Goal: Information Seeking & Learning: Check status

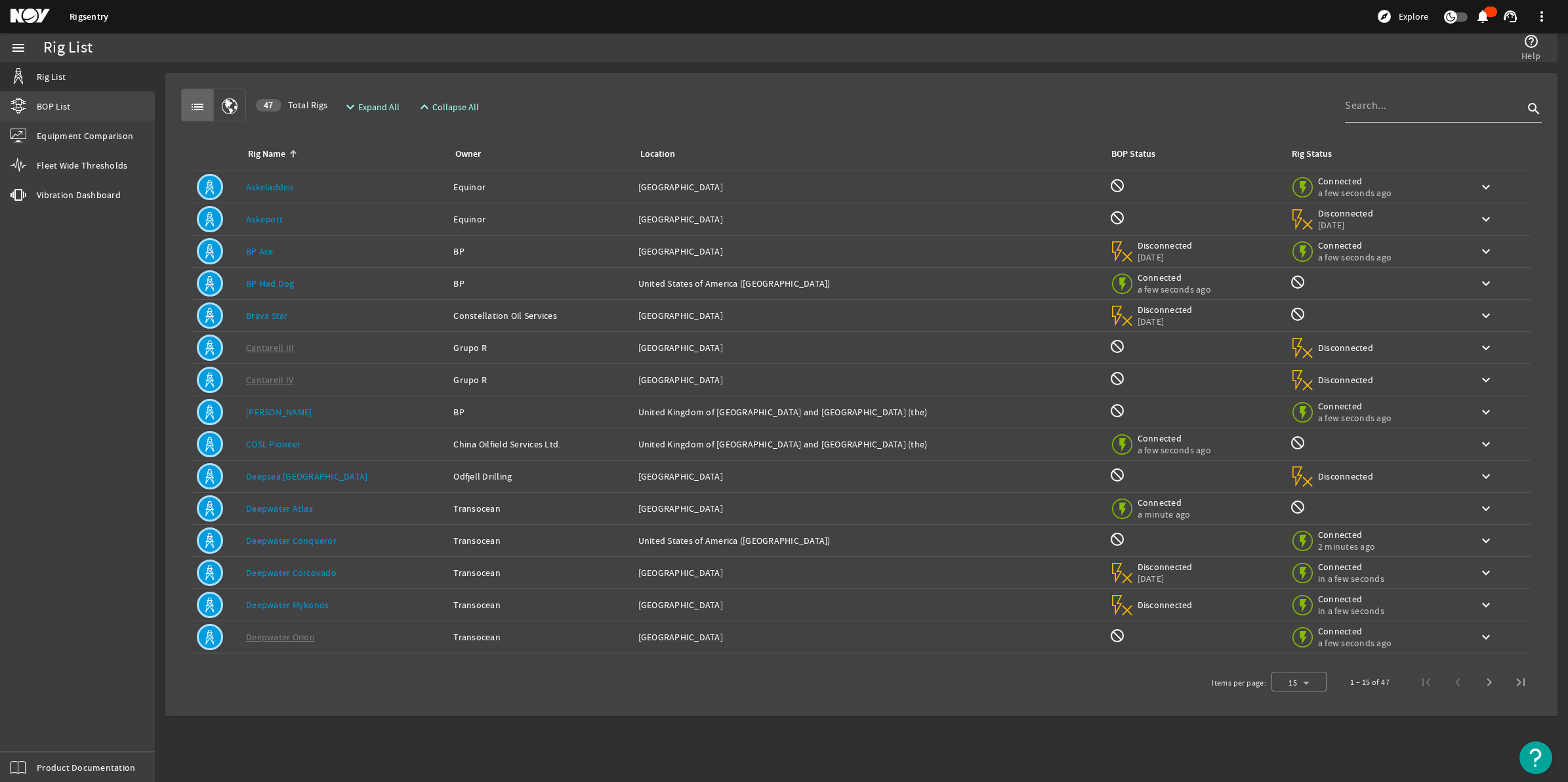
click at [45, 103] on span "BOP List" at bounding box center [53, 106] width 33 height 13
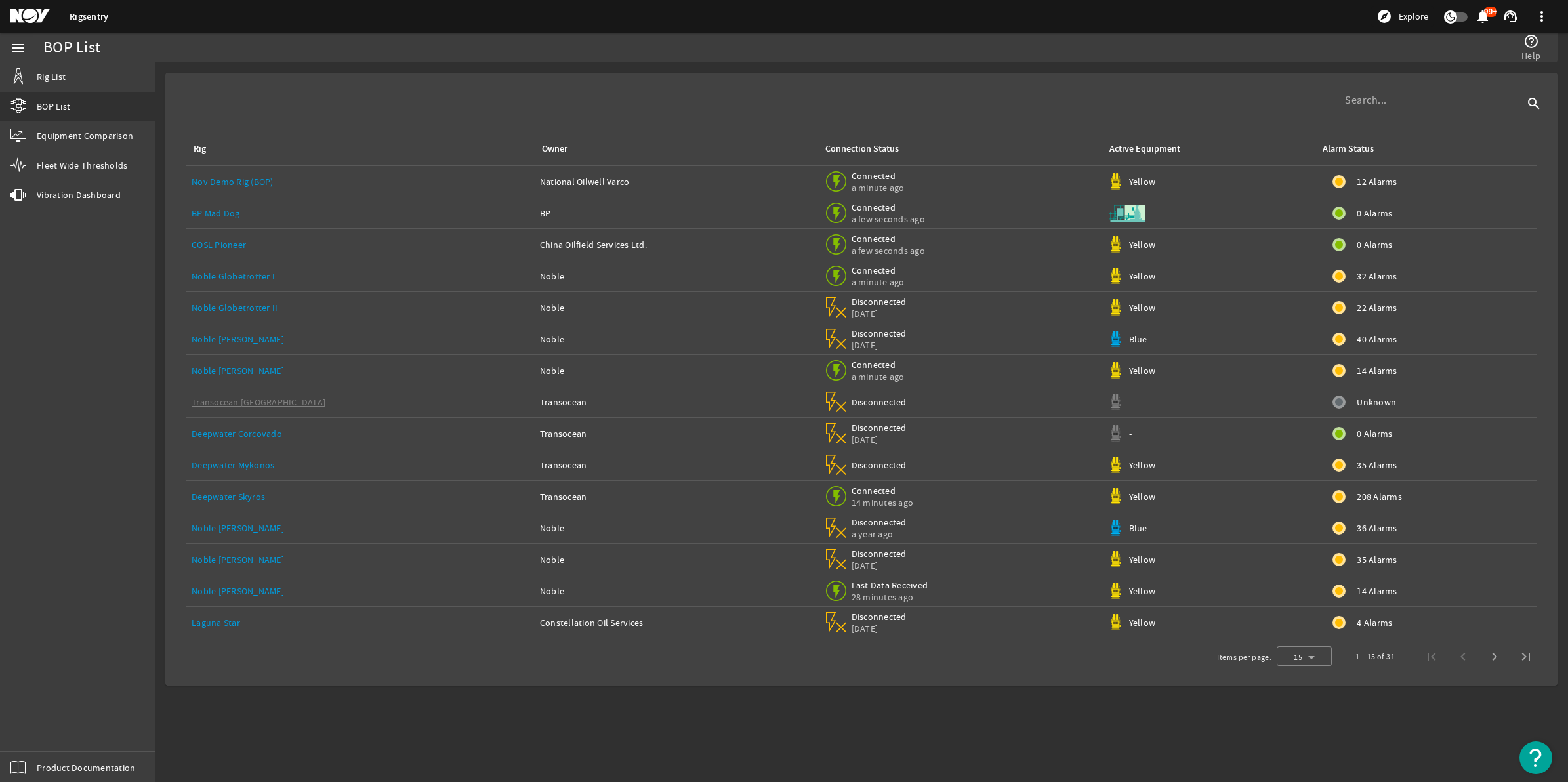
click at [244, 369] on link "Noble [PERSON_NAME]" at bounding box center [238, 371] width 92 height 12
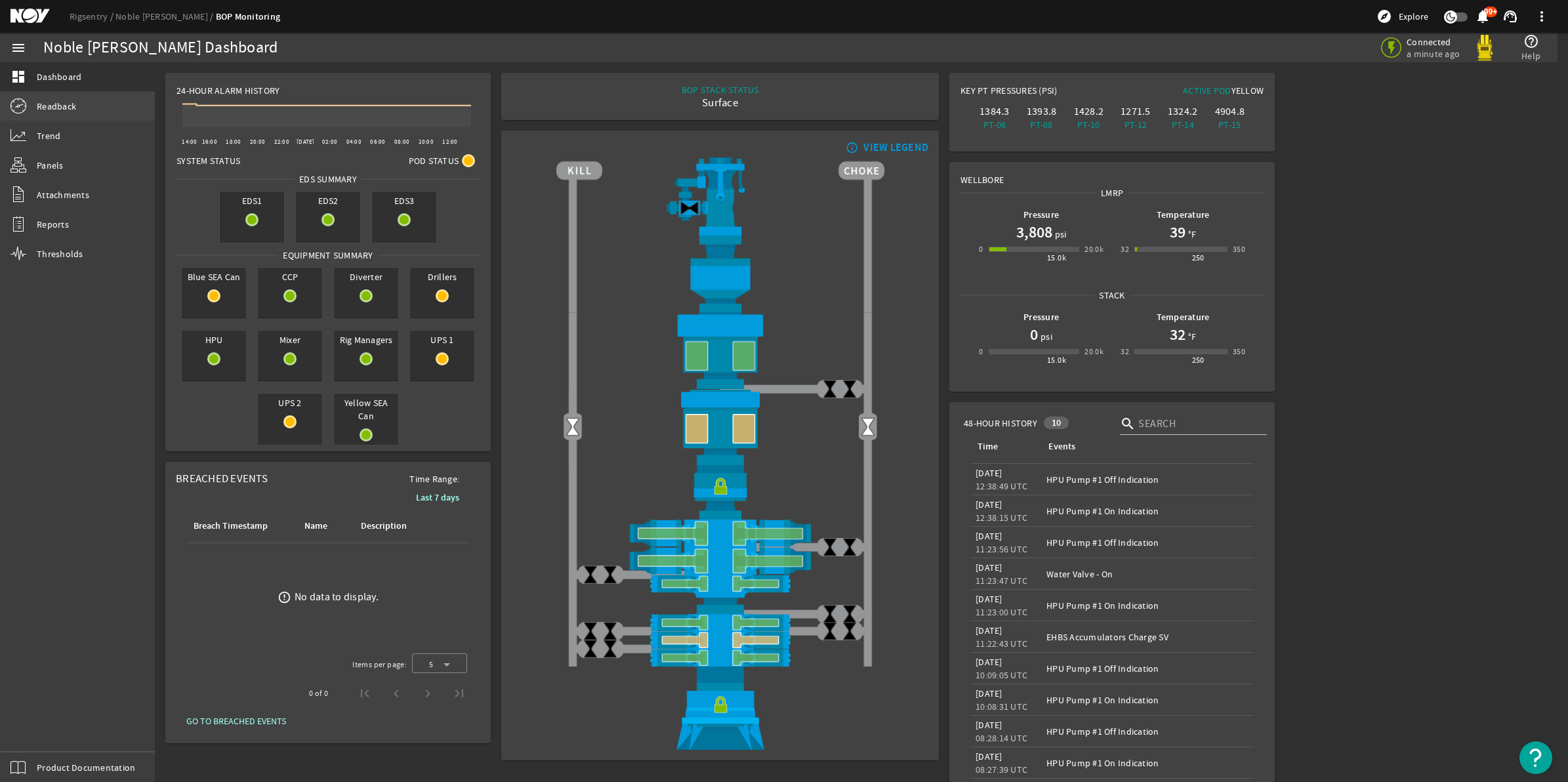
click at [76, 109] on link "Readback" at bounding box center [77, 106] width 155 height 29
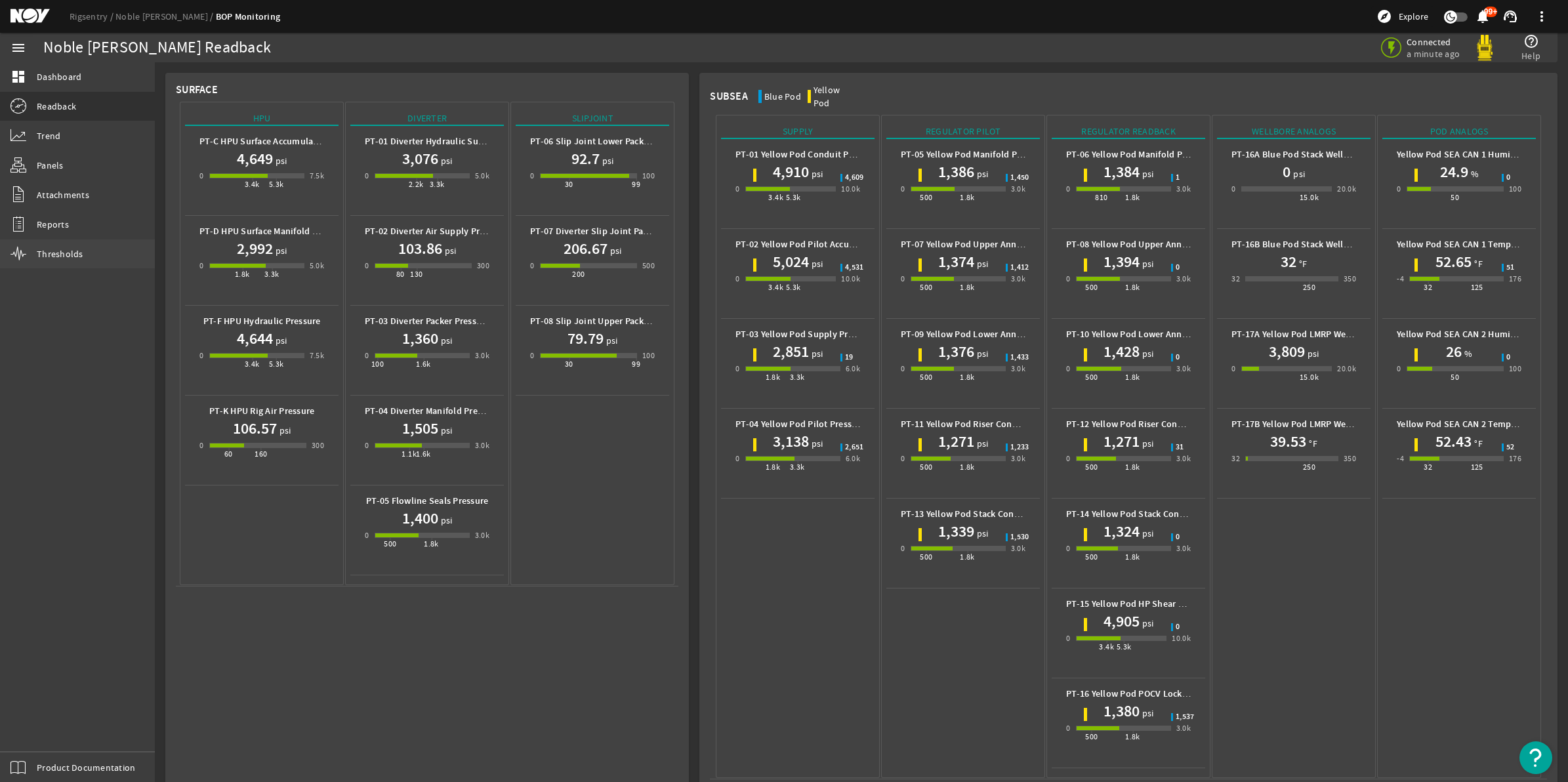
click at [66, 249] on span "Thresholds" at bounding box center [59, 254] width 46 height 13
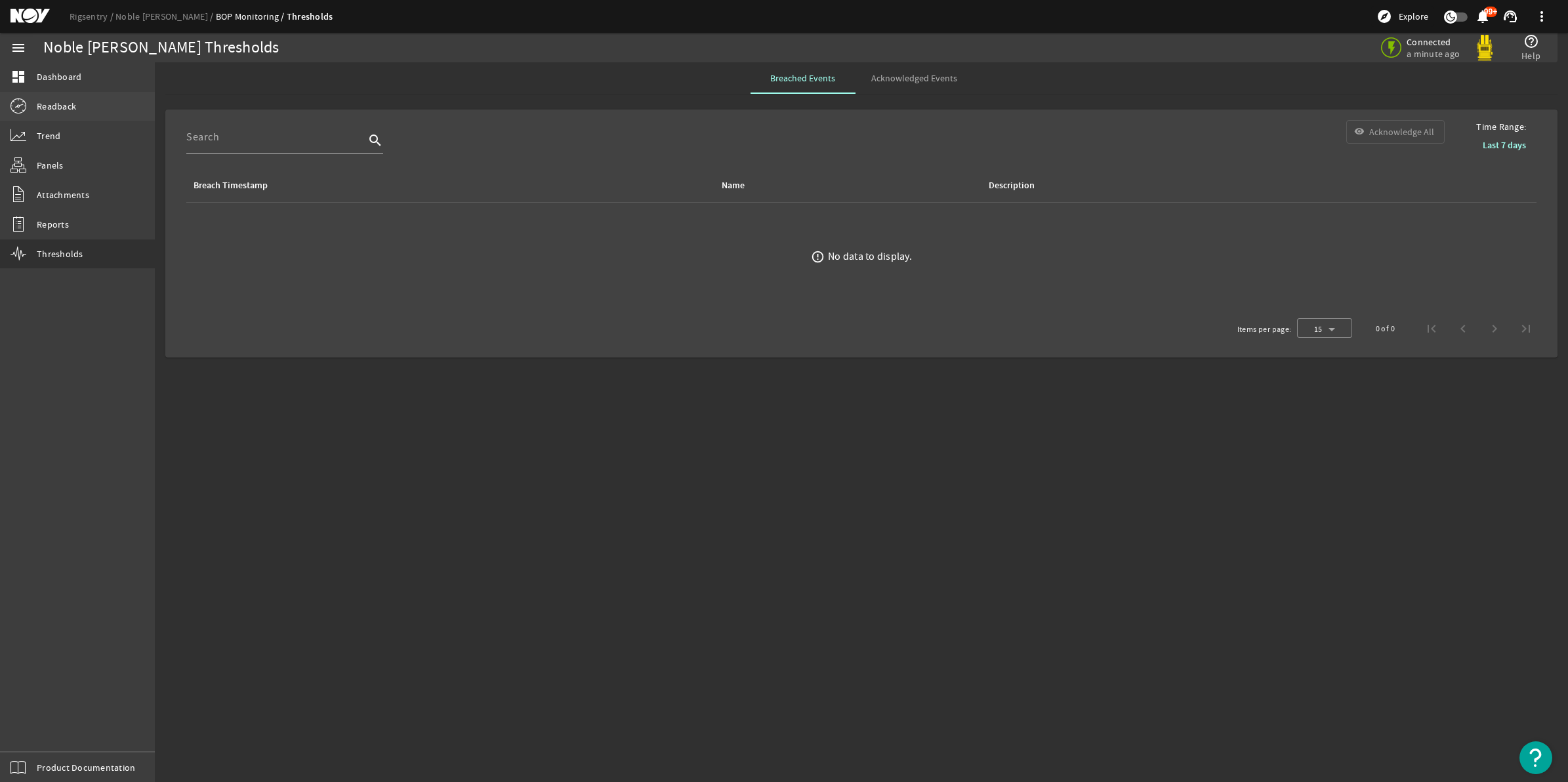
click at [60, 105] on span "Readback" at bounding box center [56, 106] width 40 height 13
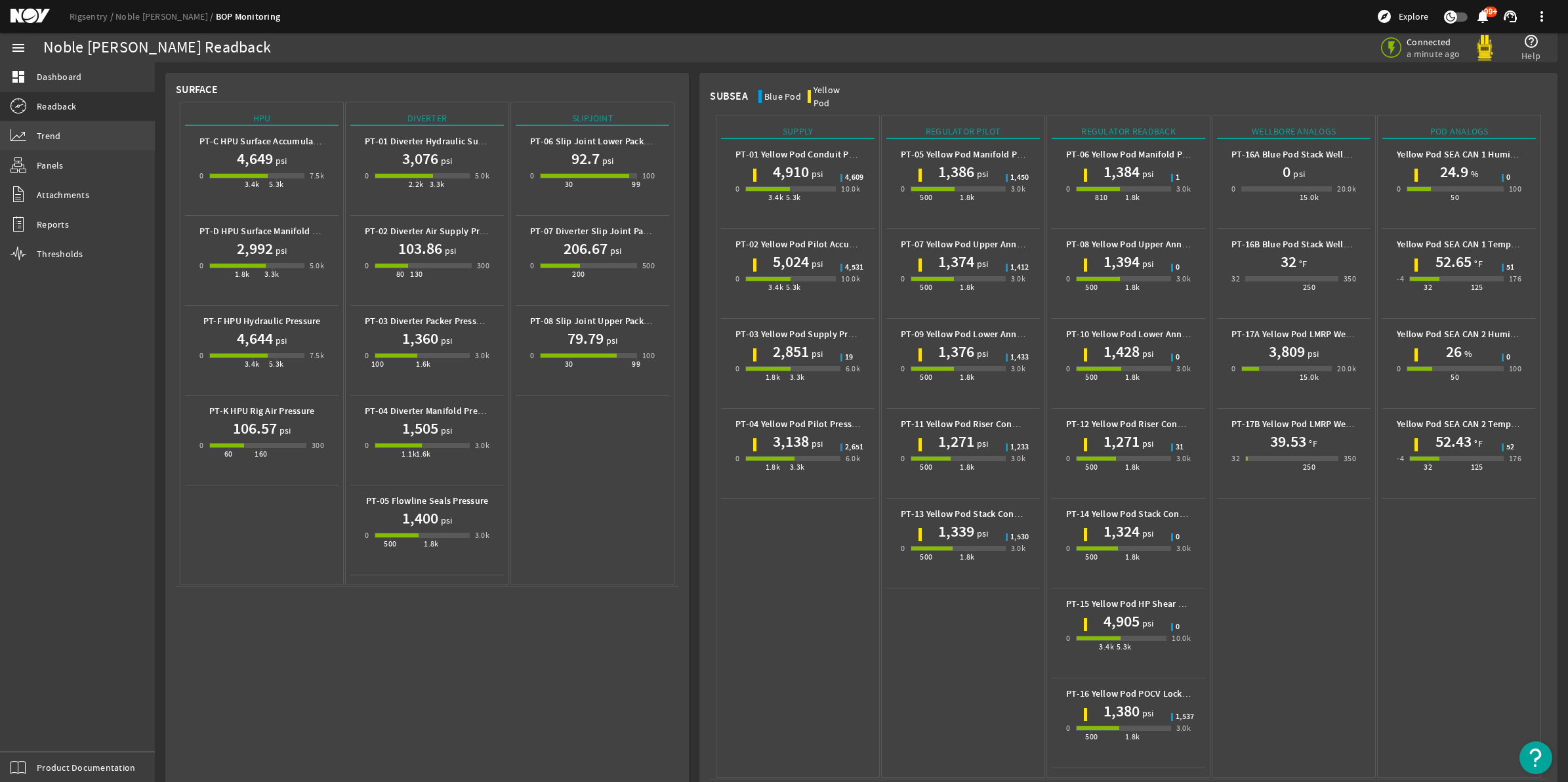
click at [62, 141] on link "Trend" at bounding box center [77, 136] width 155 height 29
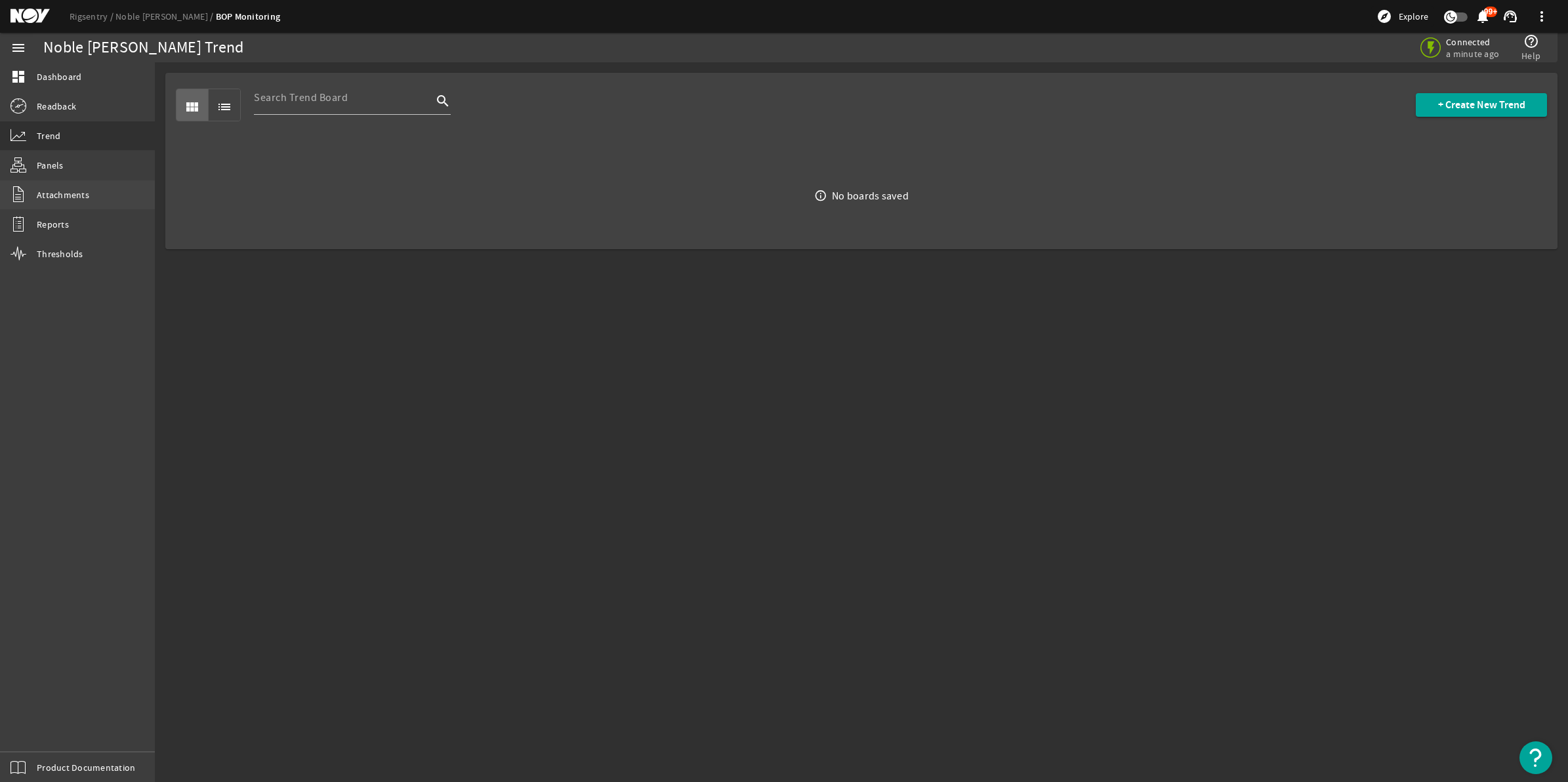
click at [67, 188] on span "Attachments" at bounding box center [62, 195] width 53 height 13
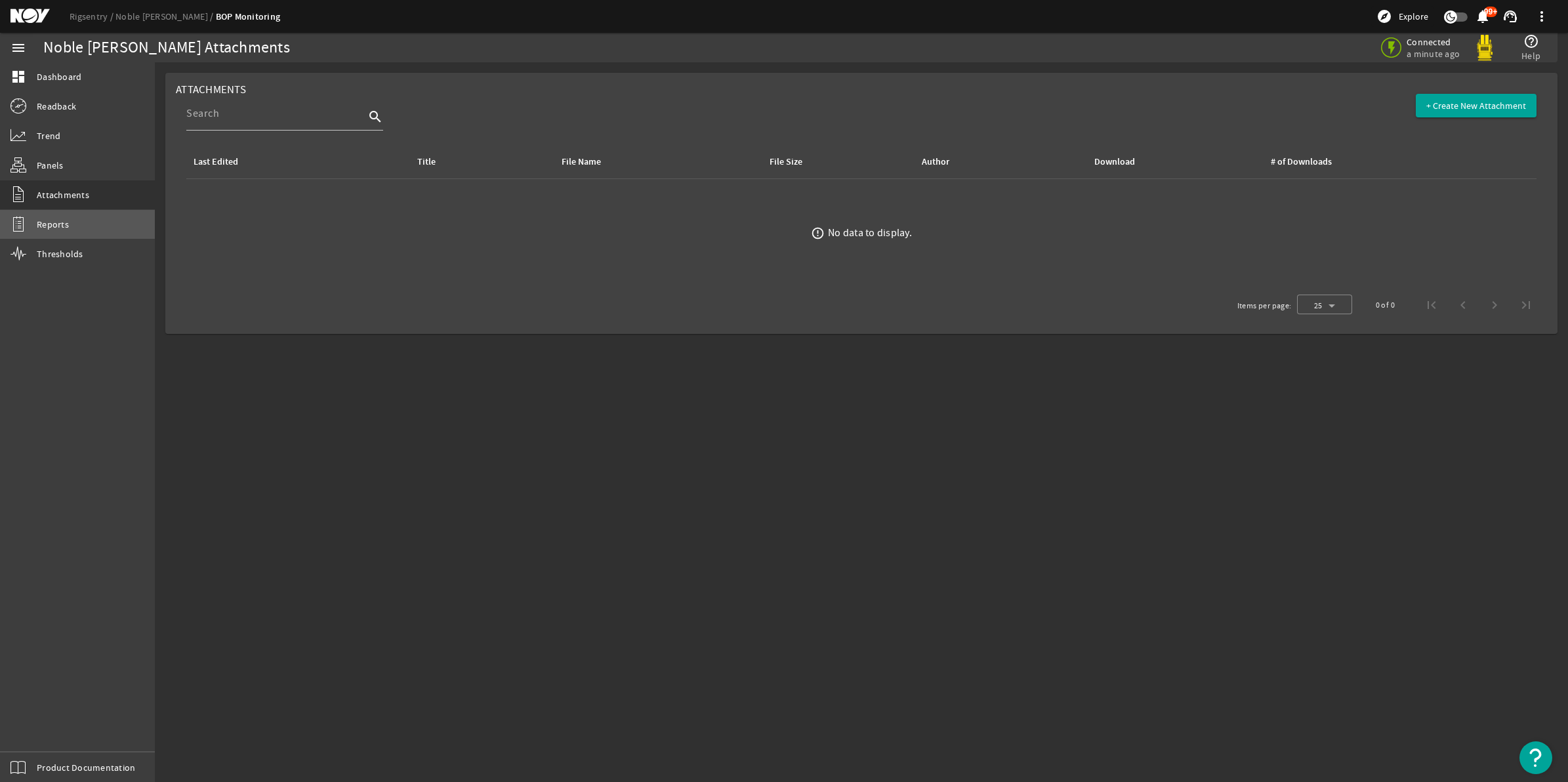
click at [77, 226] on link "Reports" at bounding box center [77, 225] width 155 height 29
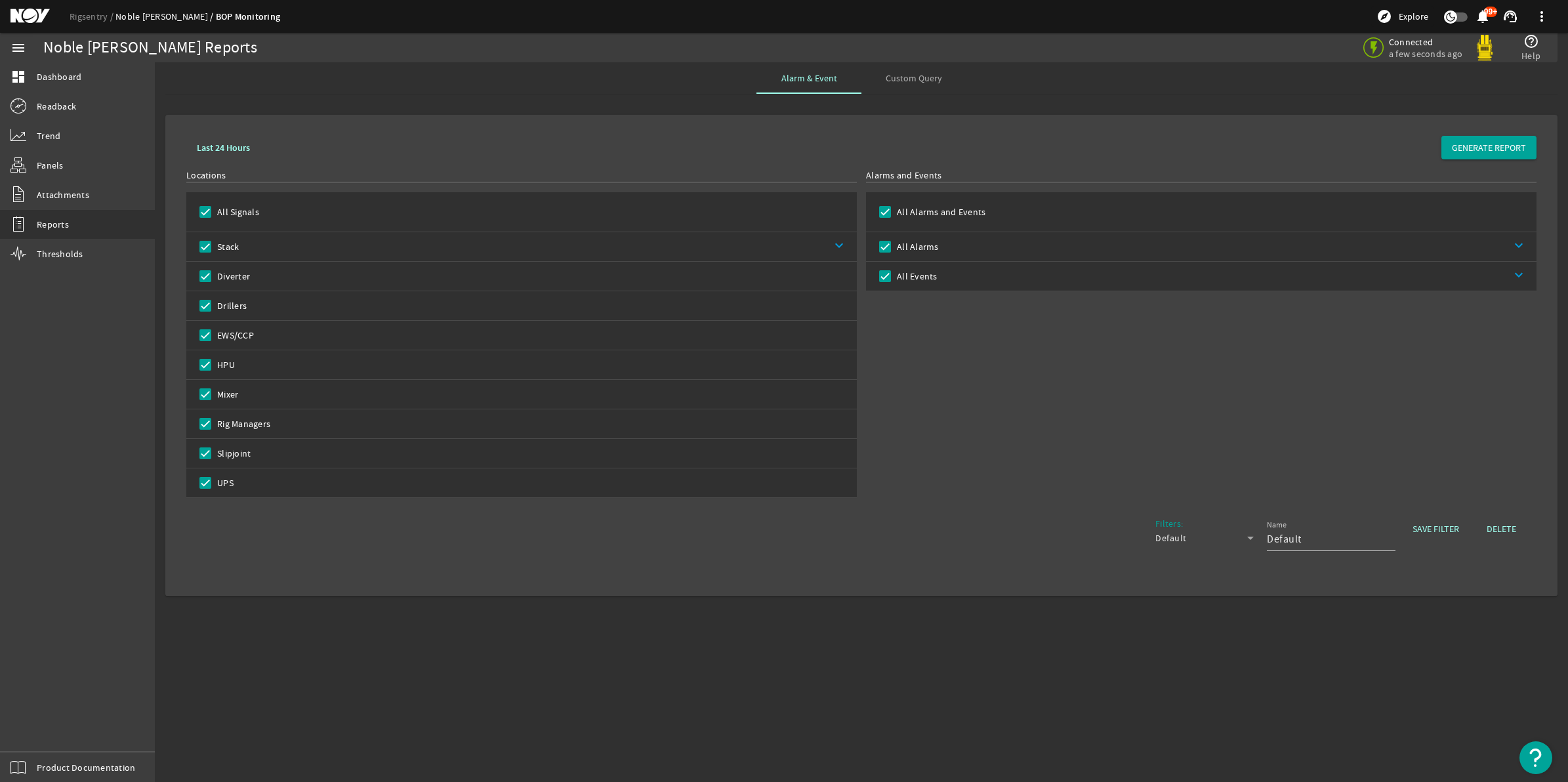
click at [171, 15] on link "Noble [PERSON_NAME]" at bounding box center [165, 16] width 101 height 12
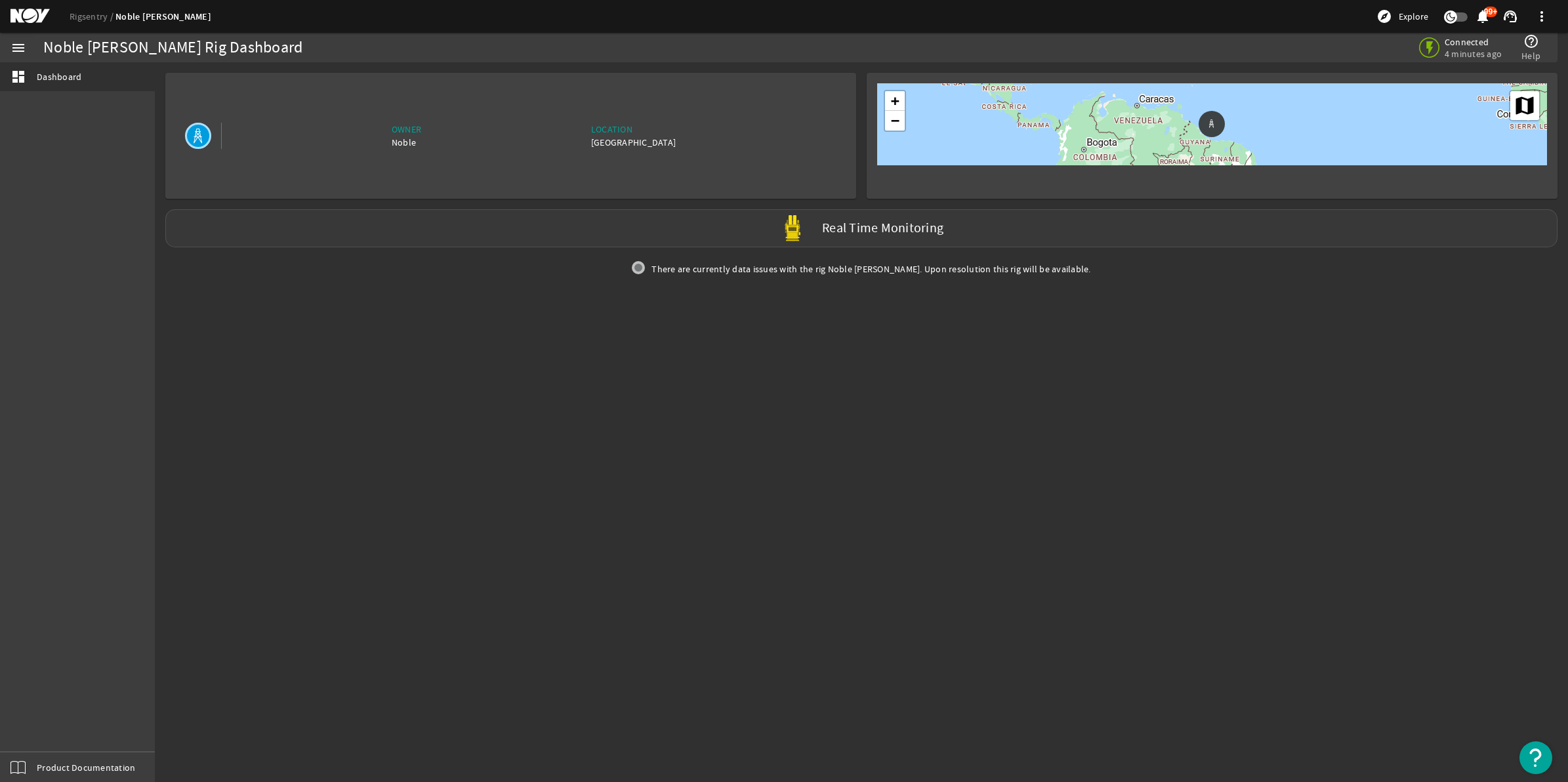
click at [881, 230] on label "Real Time Monitoring" at bounding box center [883, 228] width 122 height 14
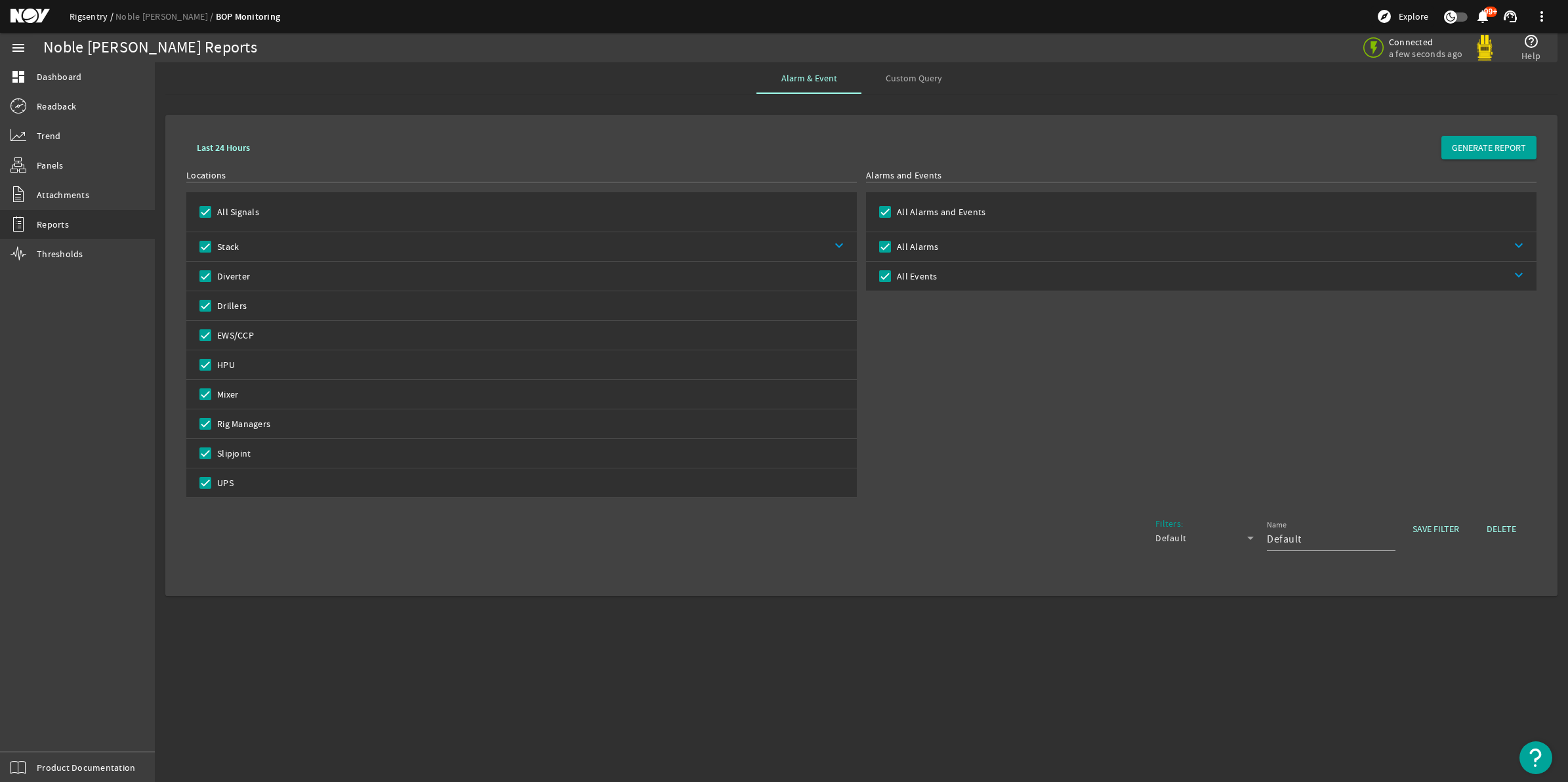
click at [100, 15] on link "Rigsentry" at bounding box center [92, 16] width 46 height 12
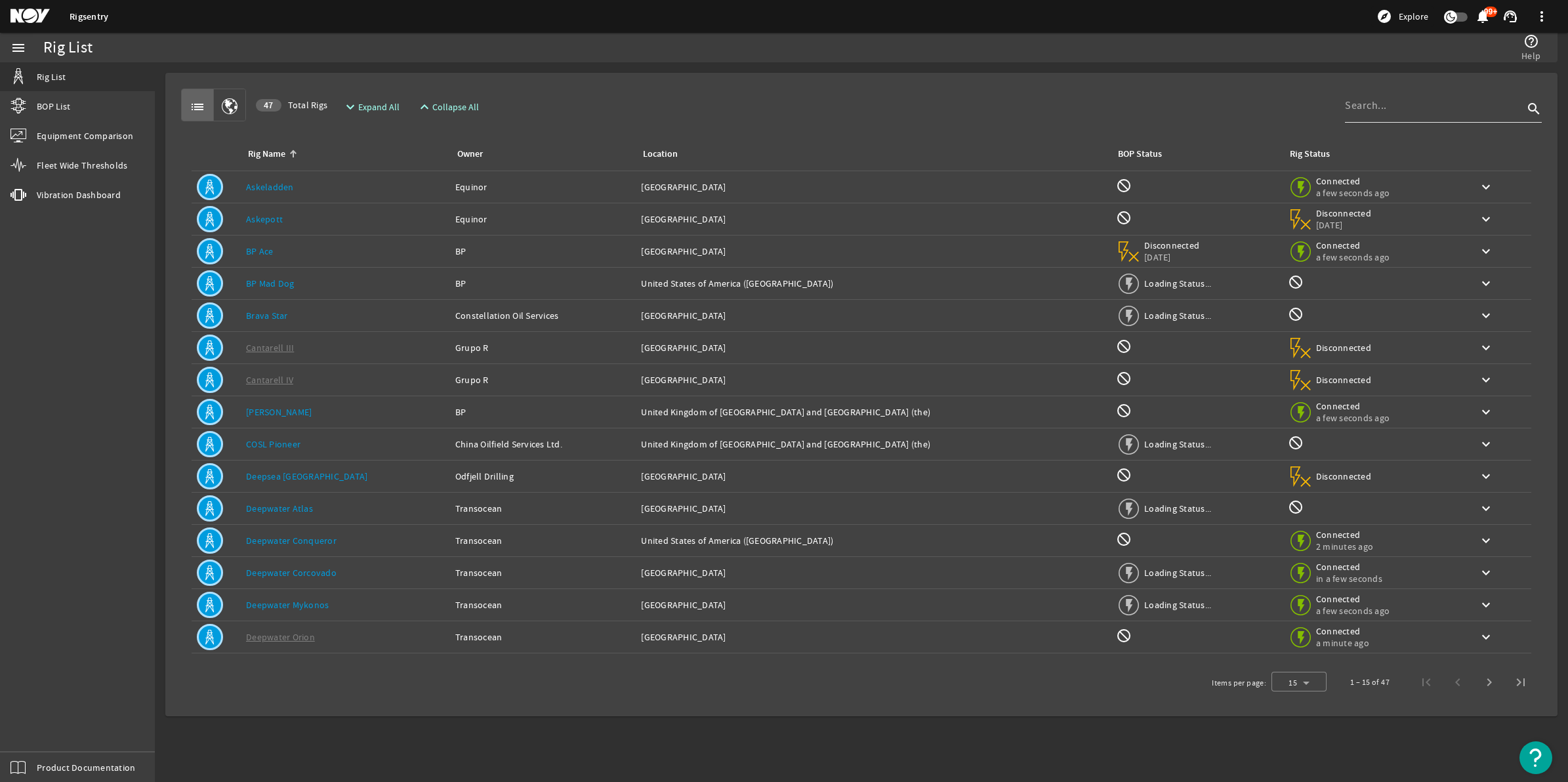
click at [1489, 109] on input at bounding box center [1434, 105] width 178 height 15
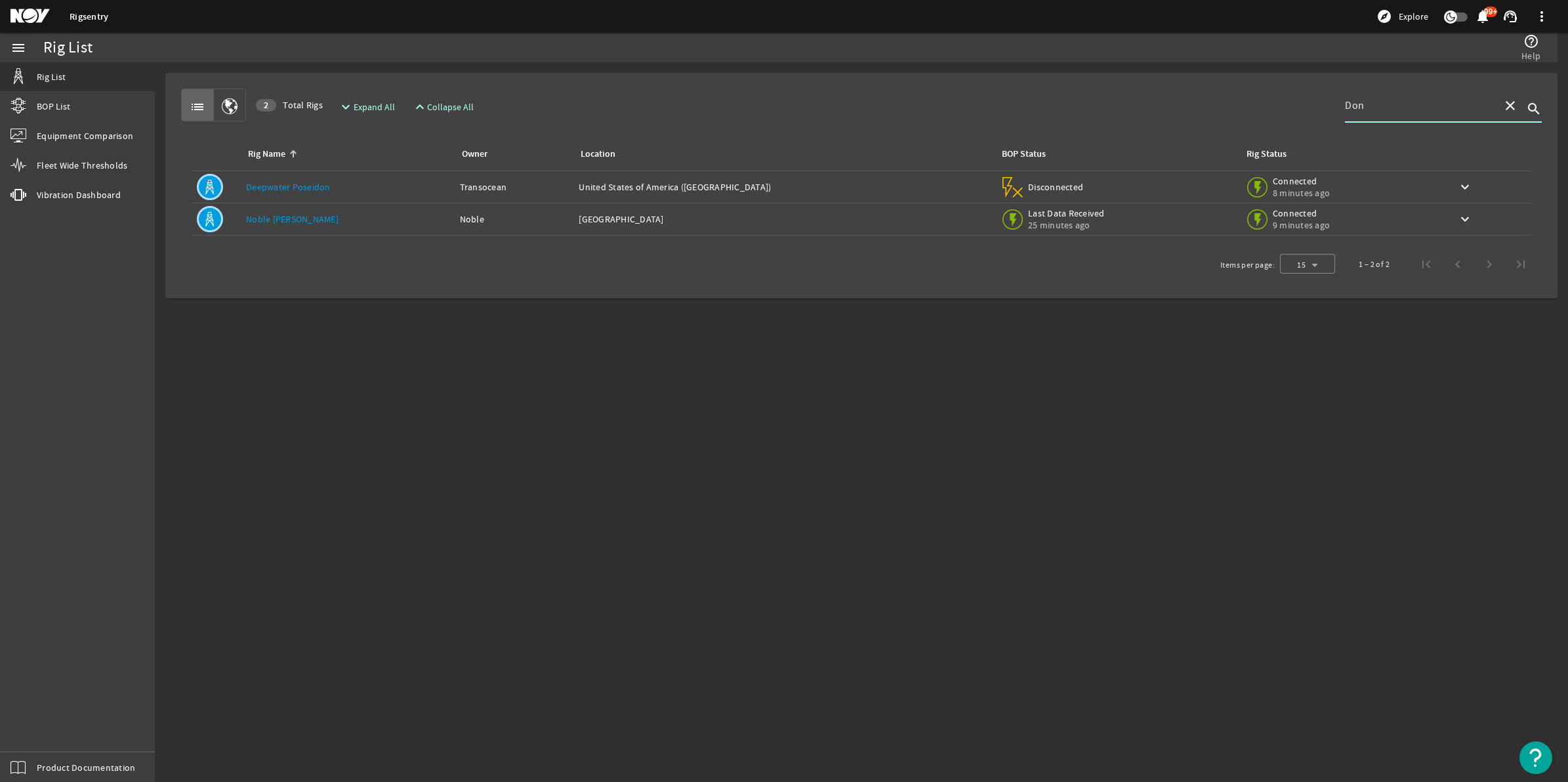
type input "Don"
click at [411, 220] on div "Rig Name: [PERSON_NAME] [PERSON_NAME]" at bounding box center [347, 219] width 204 height 13
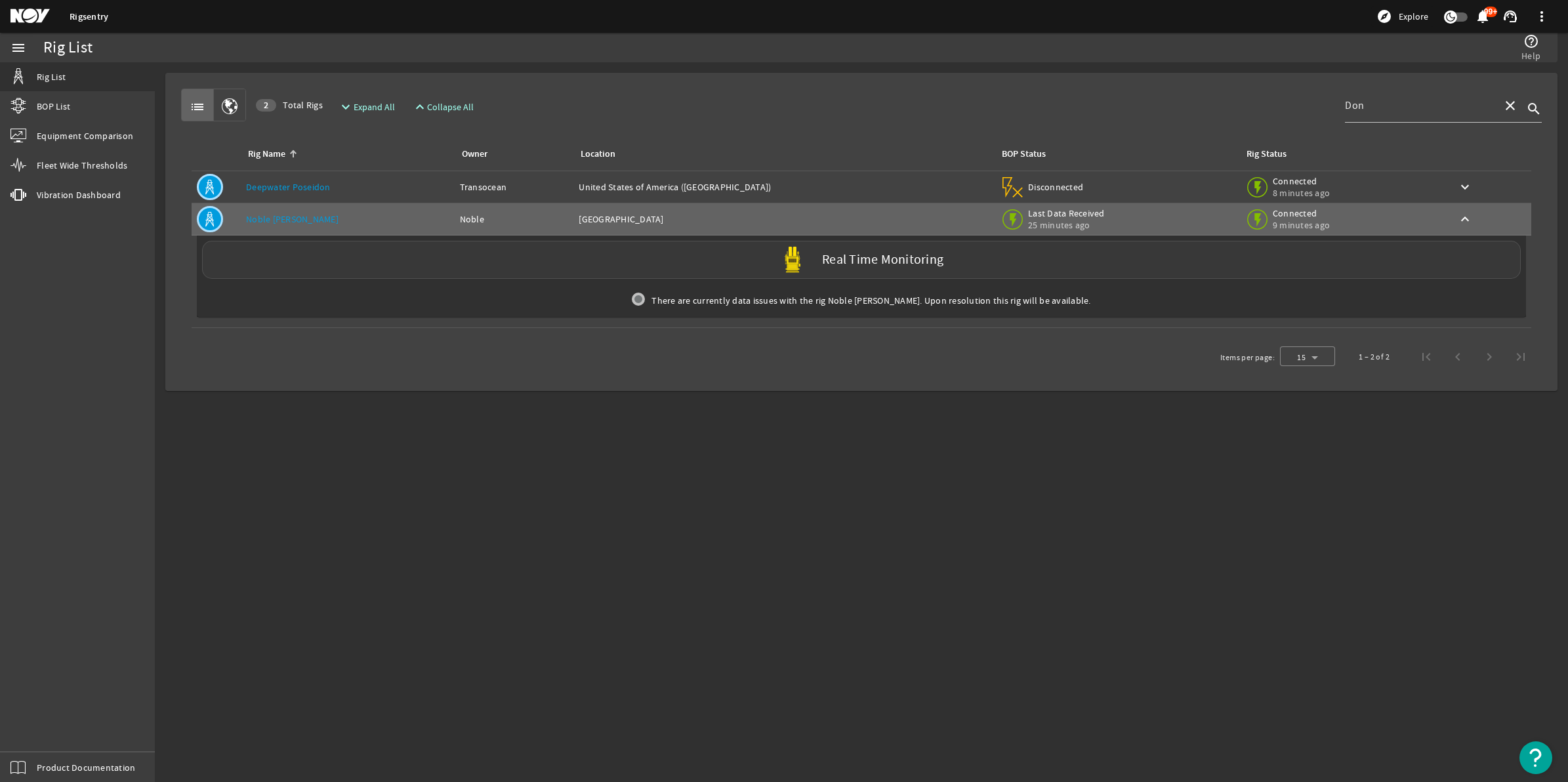
click at [857, 260] on label "Real Time Monitoring" at bounding box center [883, 260] width 122 height 14
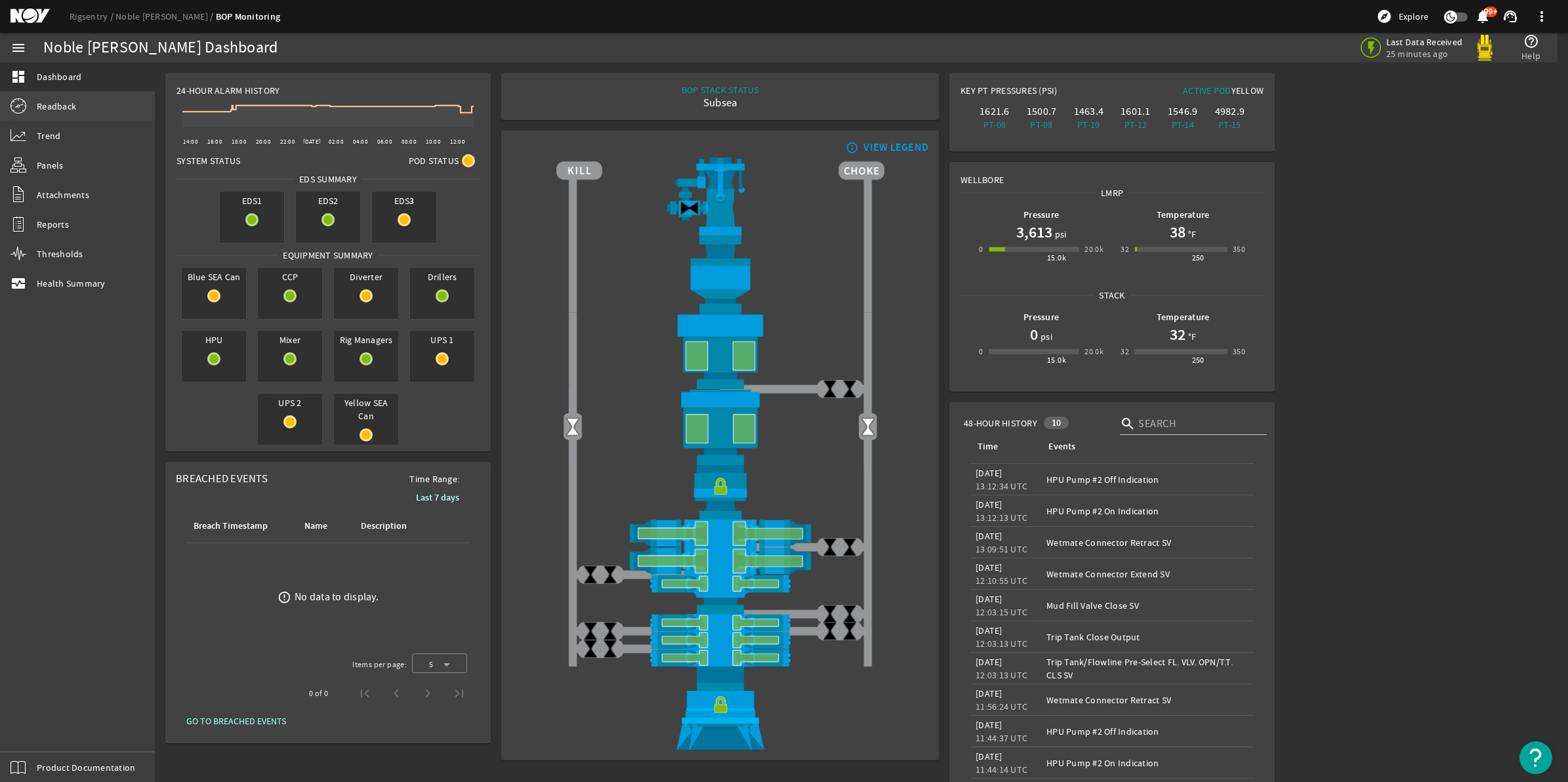
click at [71, 105] on span "Readback" at bounding box center [56, 106] width 40 height 13
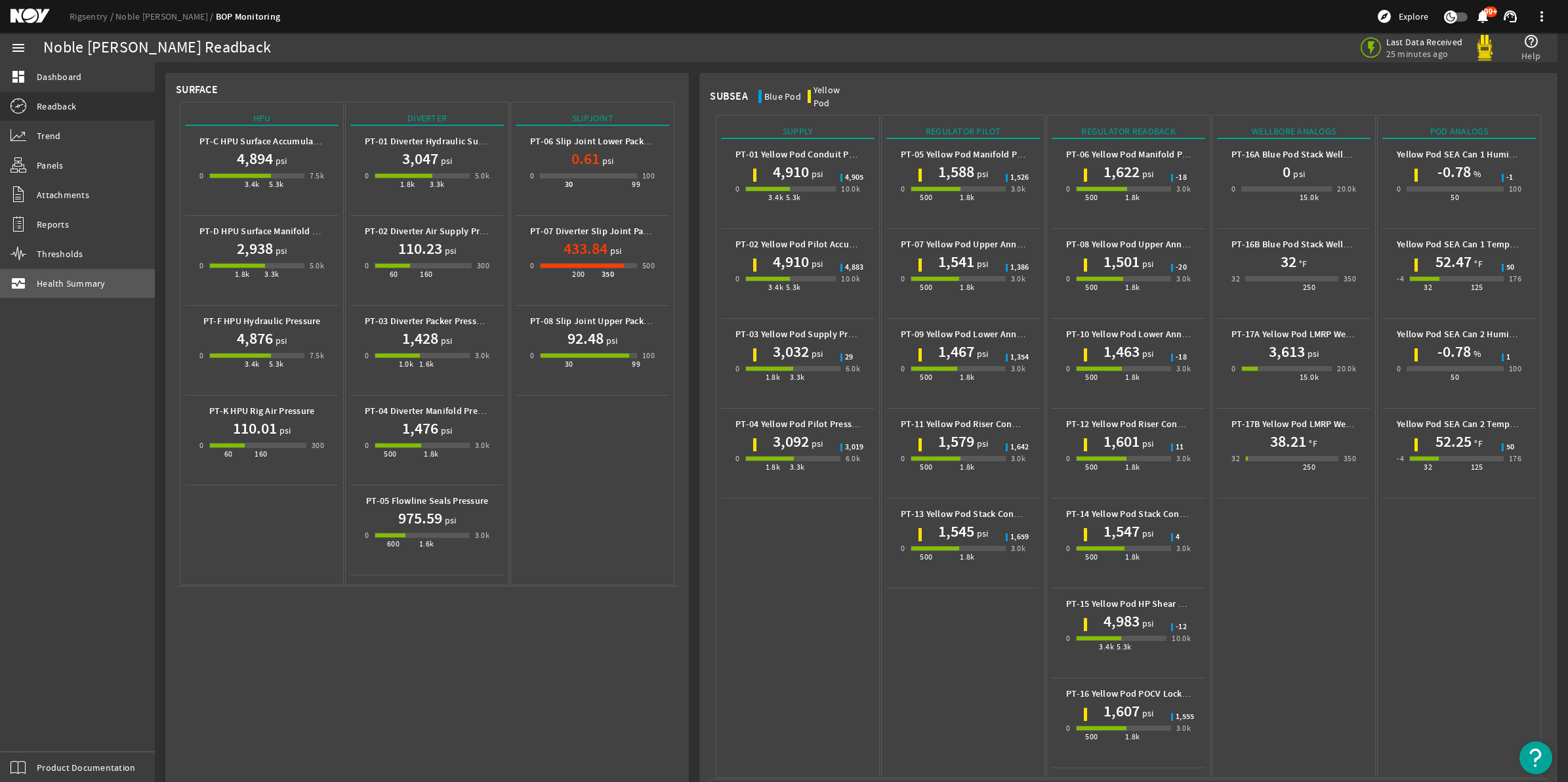
click at [70, 277] on span "Health Summary" at bounding box center [71, 283] width 69 height 13
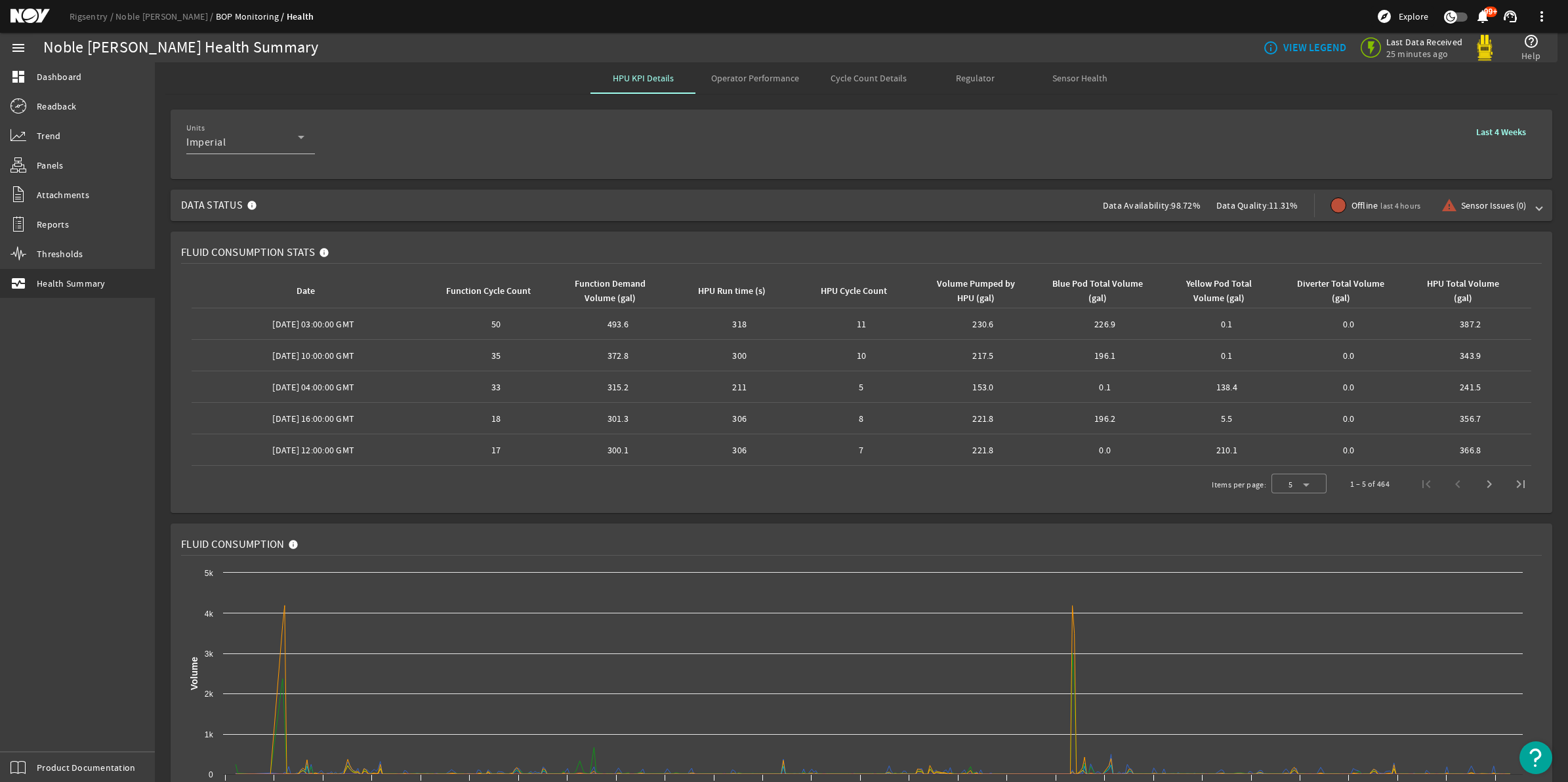
click at [772, 80] on span "Operator Performance" at bounding box center [755, 78] width 88 height 9
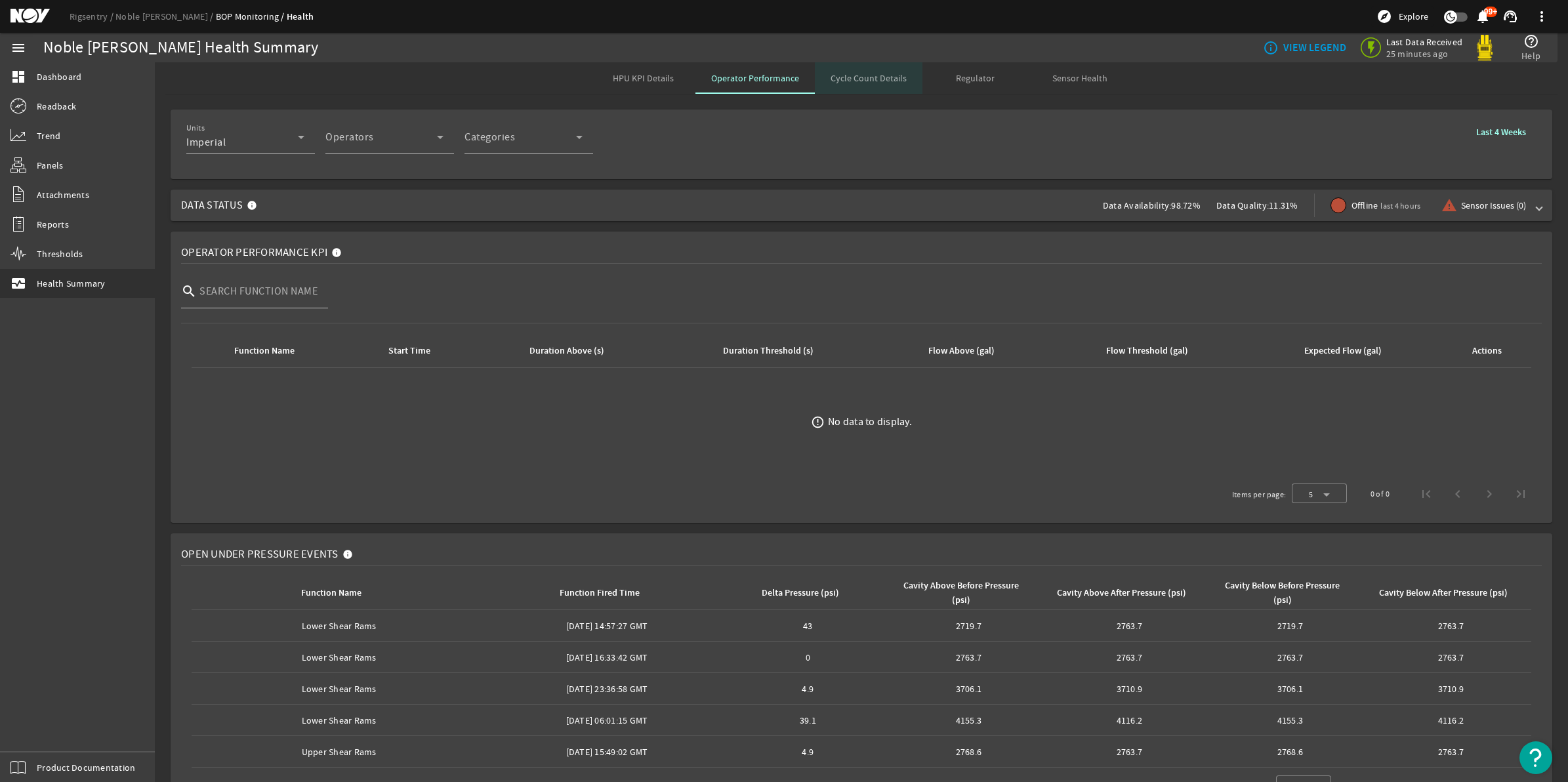
click at [870, 79] on span "Cycle Count Details" at bounding box center [869, 78] width 76 height 9
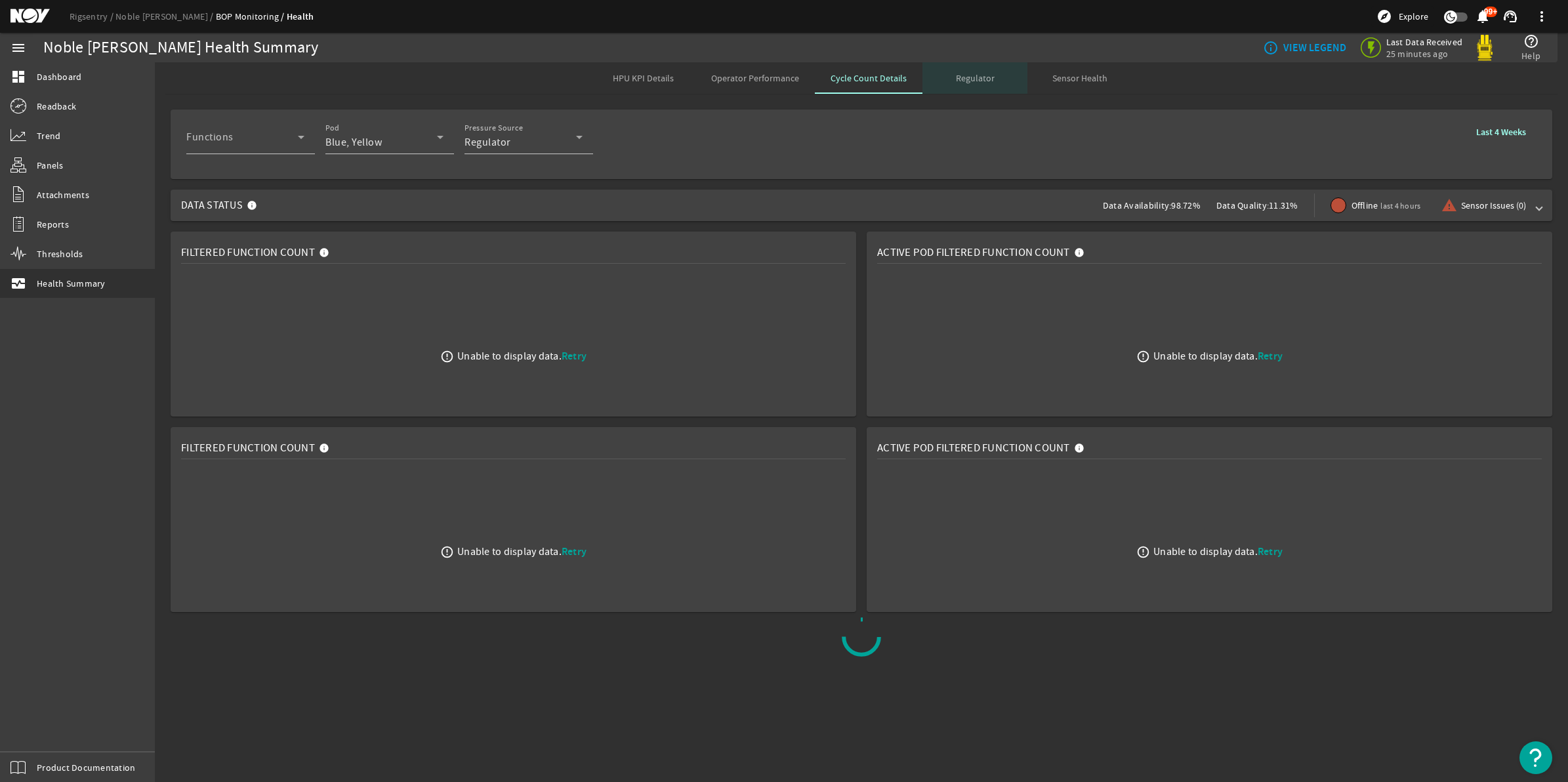
click at [965, 77] on span "Regulator" at bounding box center [976, 78] width 39 height 9
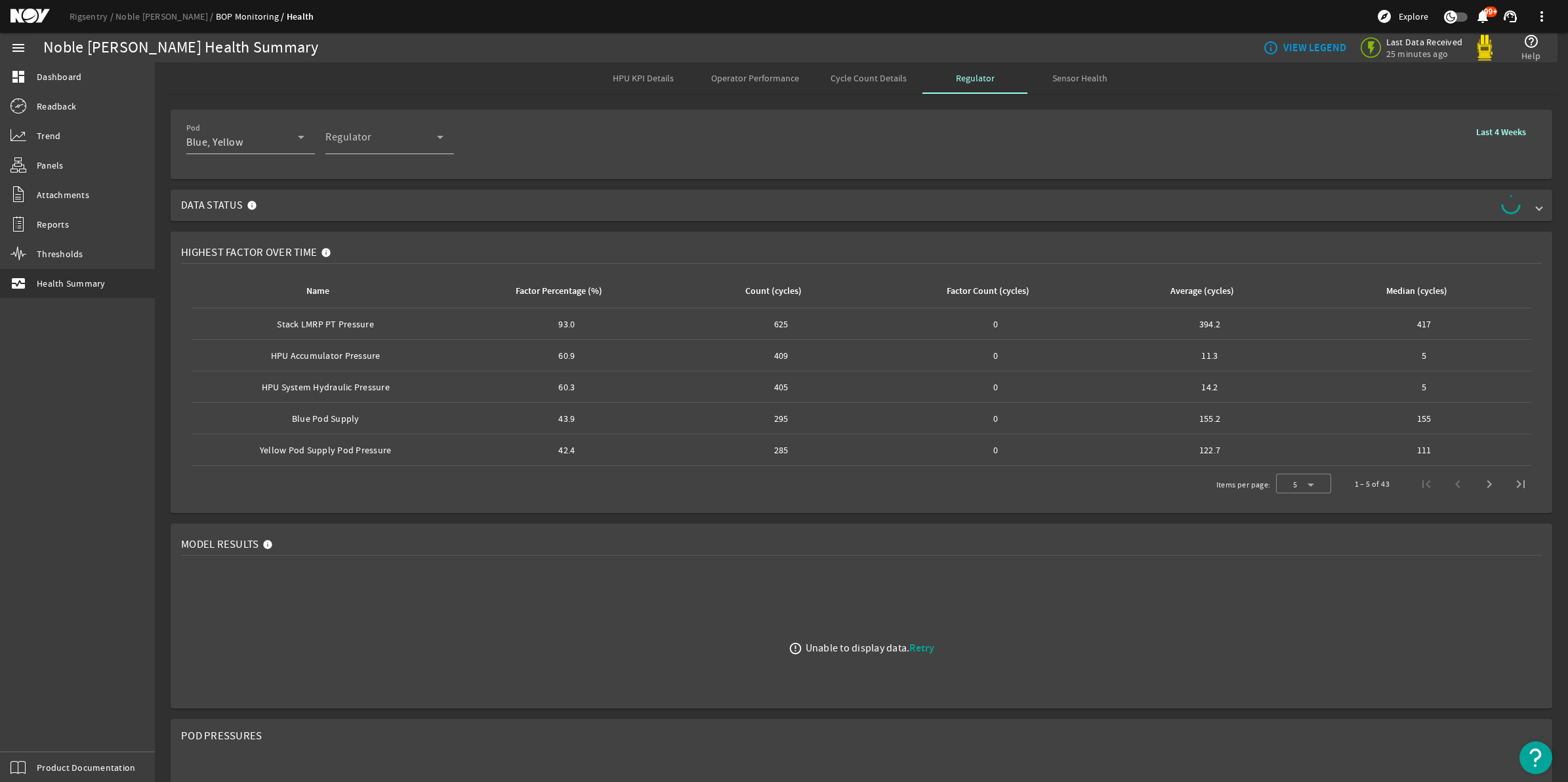
click at [1181, 88] on div "HPU KPI Details Operator Performance Cycle Count Details Regulator Sensor Health" at bounding box center [861, 78] width 1392 height 32
click at [1076, 74] on span "Sensor Health" at bounding box center [1080, 78] width 55 height 9
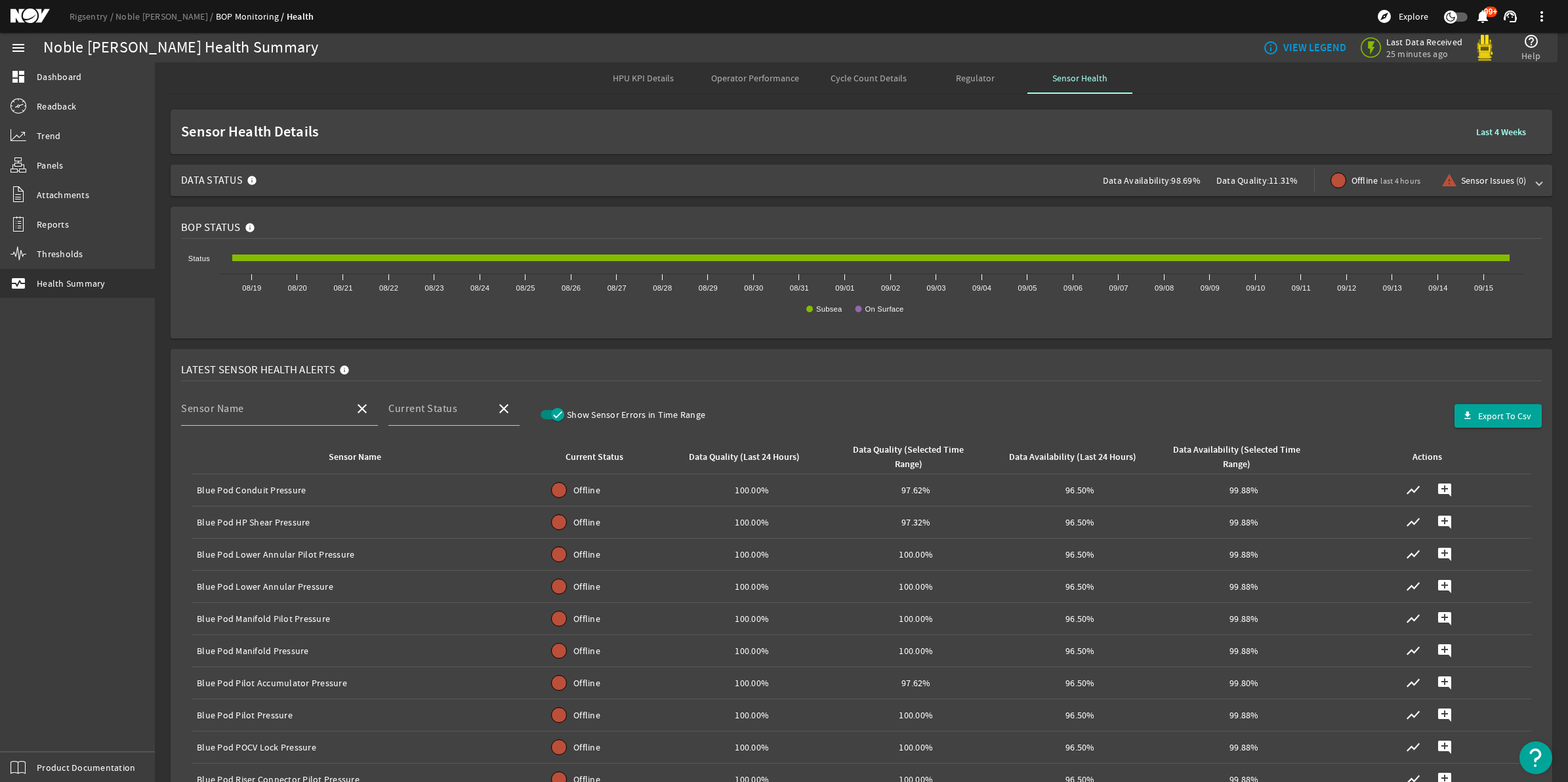
click at [1125, 133] on span "Sensor Health Details" at bounding box center [820, 131] width 1279 height 13
click at [903, 46] on div "info_outline VIEW LEGEND Last Data Received 25 minutes ago help_outline Help" at bounding box center [1166, 47] width 763 height 29
